Goal: Transaction & Acquisition: Purchase product/service

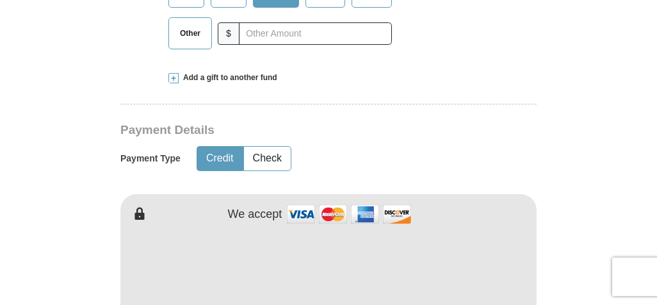
scroll to position [266, 0]
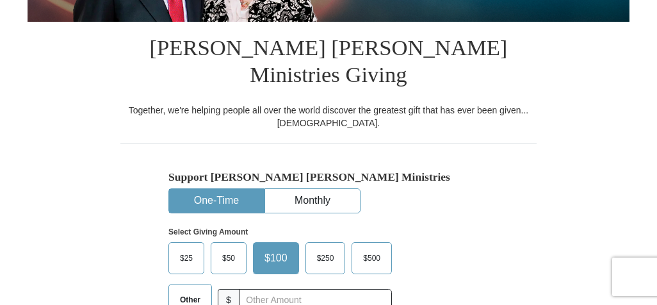
click at [195, 290] on span "Other" at bounding box center [189, 299] width 33 height 19
click at [0, 0] on input "Other" at bounding box center [0, 0] width 0 height 0
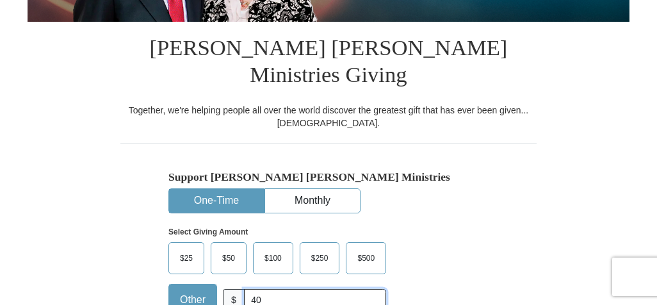
scroll to position [533, 0]
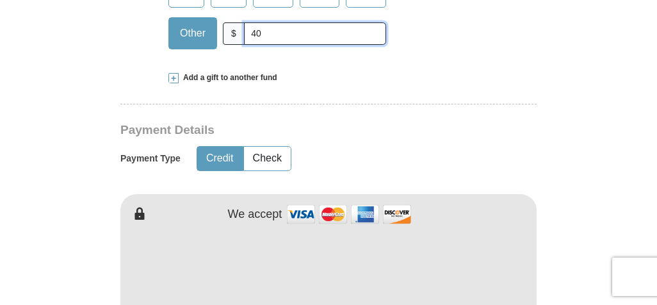
type input "40"
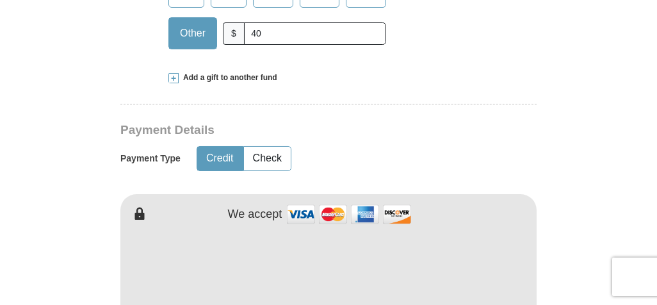
click at [175, 73] on span at bounding box center [173, 78] width 10 height 10
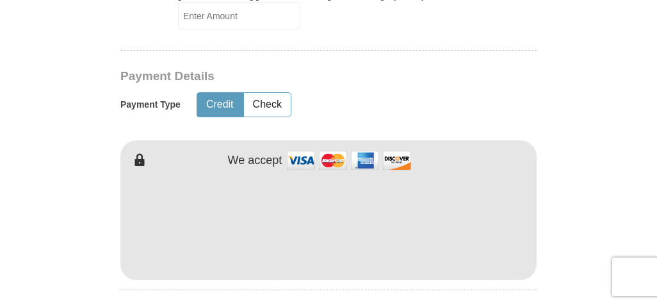
scroll to position [1066, 0]
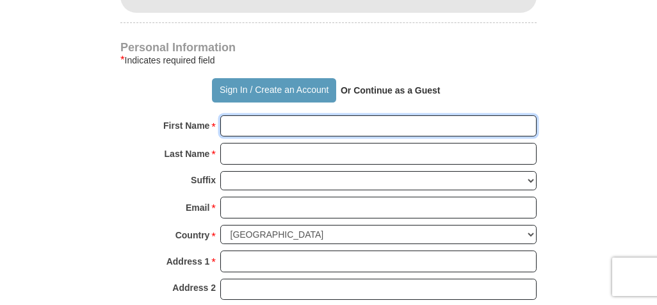
click at [426, 115] on input "First Name *" at bounding box center [378, 126] width 316 height 22
type input "[PERSON_NAME]"
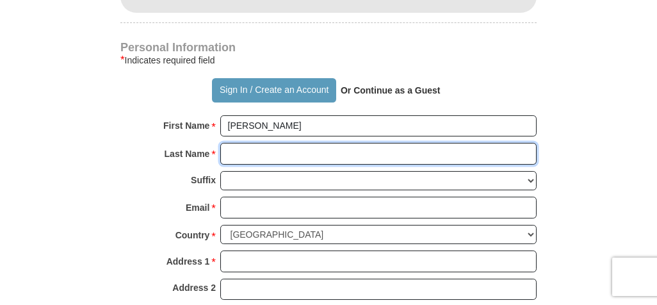
type input "Lal"
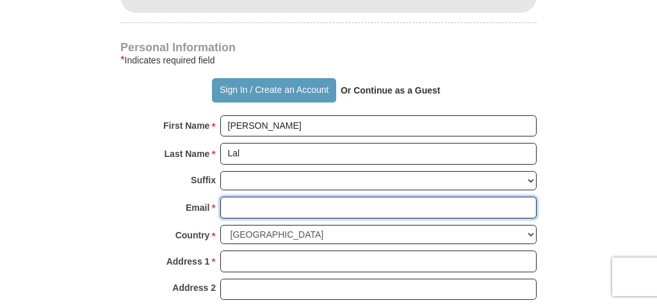
type input "[EMAIL_ADDRESS][DOMAIN_NAME]"
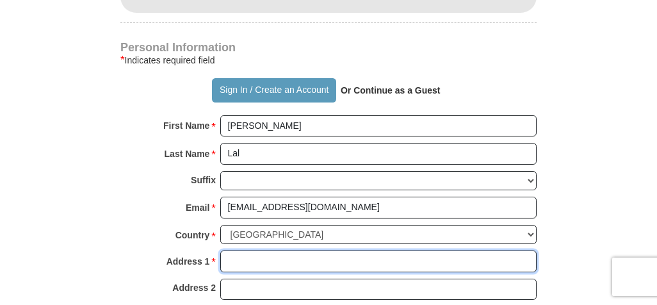
type input "1723 Pecos Circle"
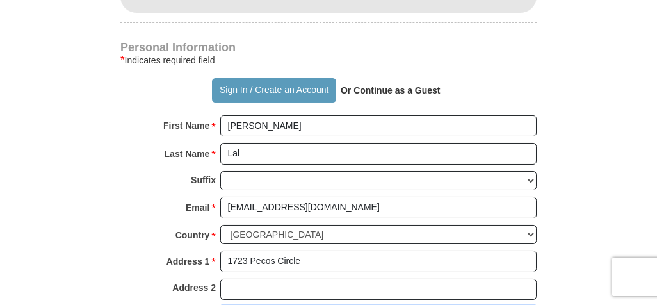
type input "Stockton"
select select "CA"
type input "95209"
type input "2098989773"
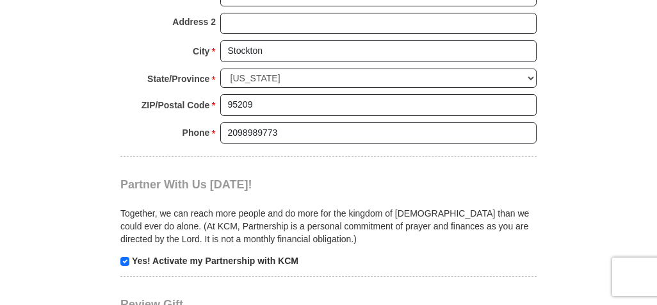
scroll to position [1598, 0]
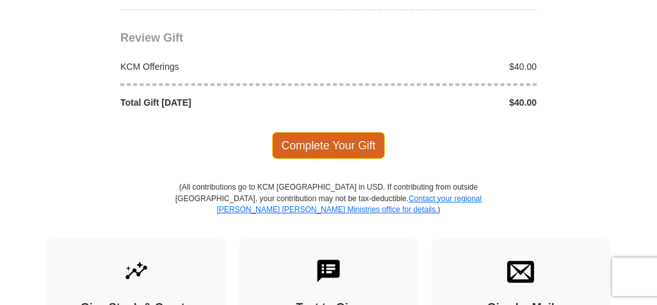
click at [353, 132] on span "Complete Your Gift" at bounding box center [328, 145] width 113 height 27
